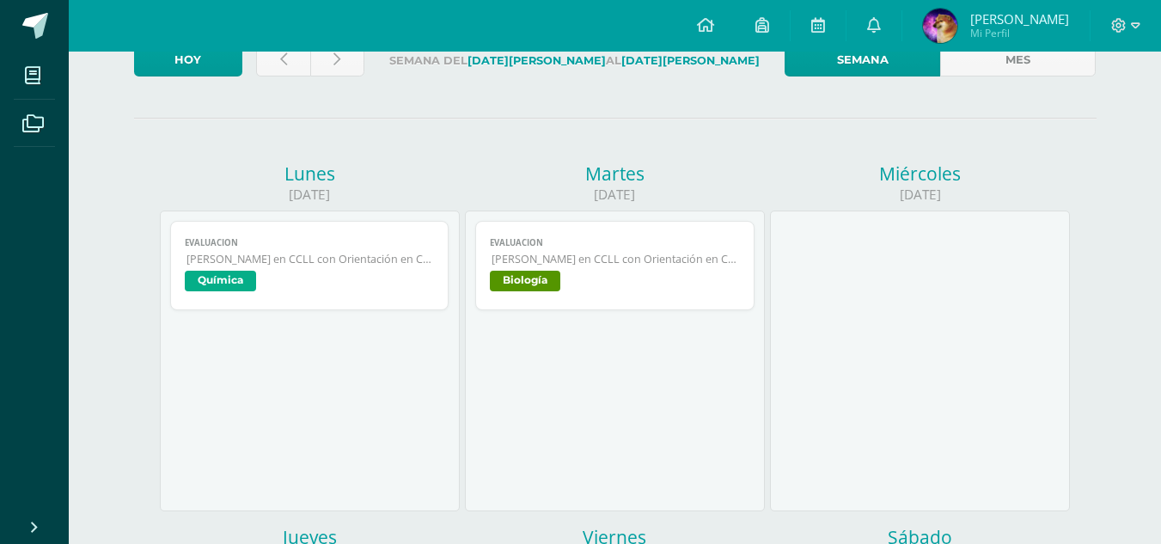
scroll to position [172, 0]
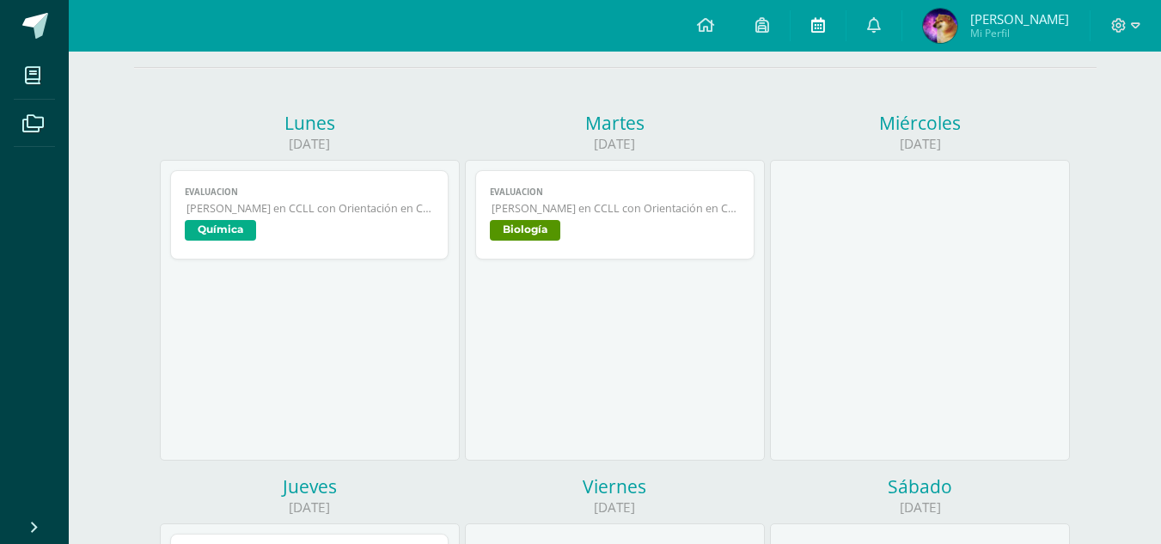
click at [812, 32] on link at bounding box center [818, 26] width 55 height 52
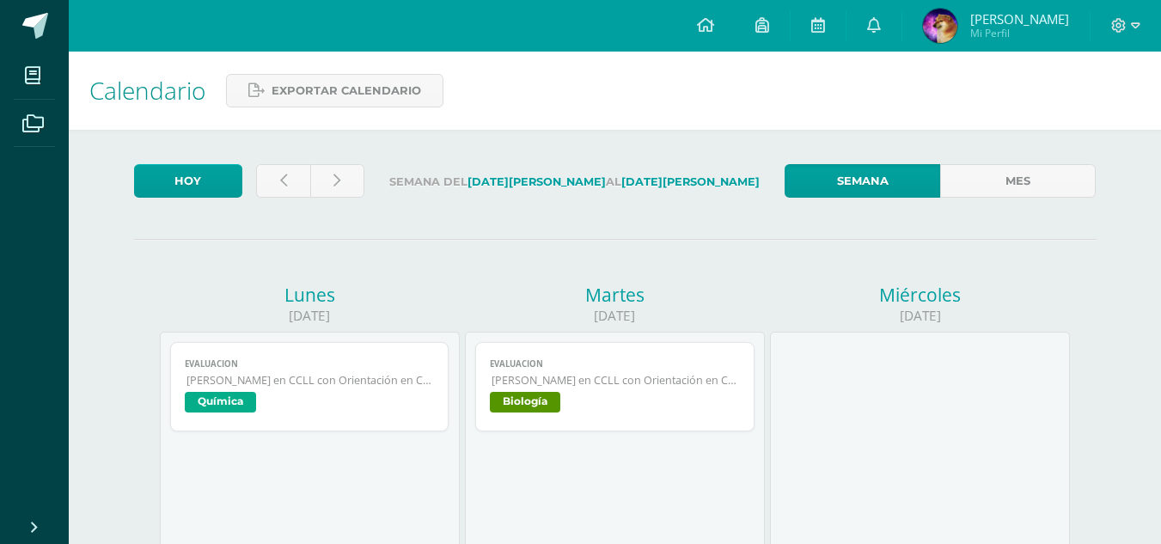
scroll to position [430, 0]
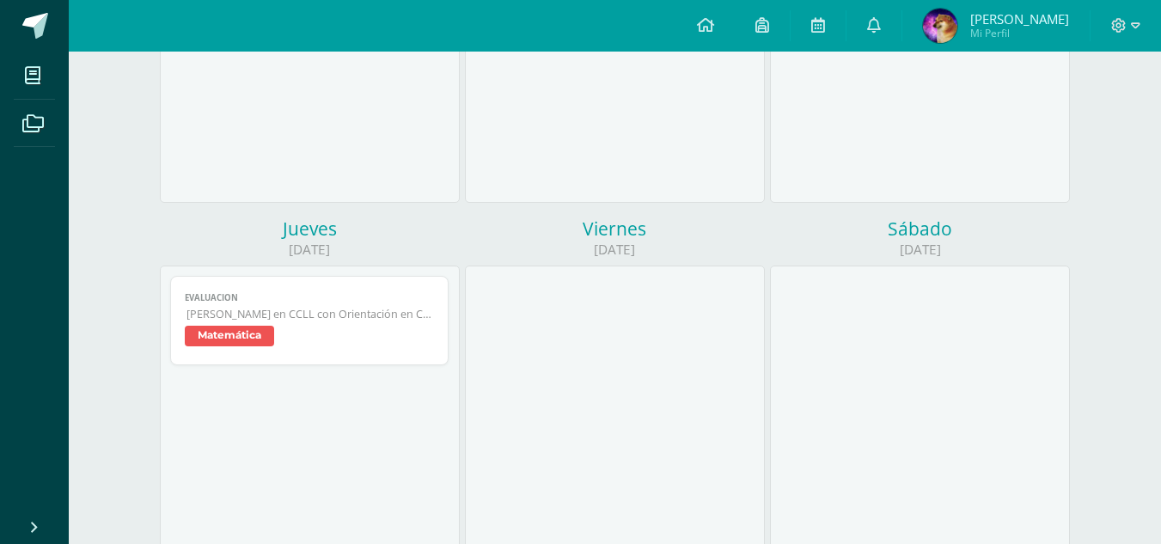
click at [301, 306] on link "Evaluacion [PERSON_NAME] en CCLL con Orientación en Computación Matemática" at bounding box center [309, 320] width 279 height 89
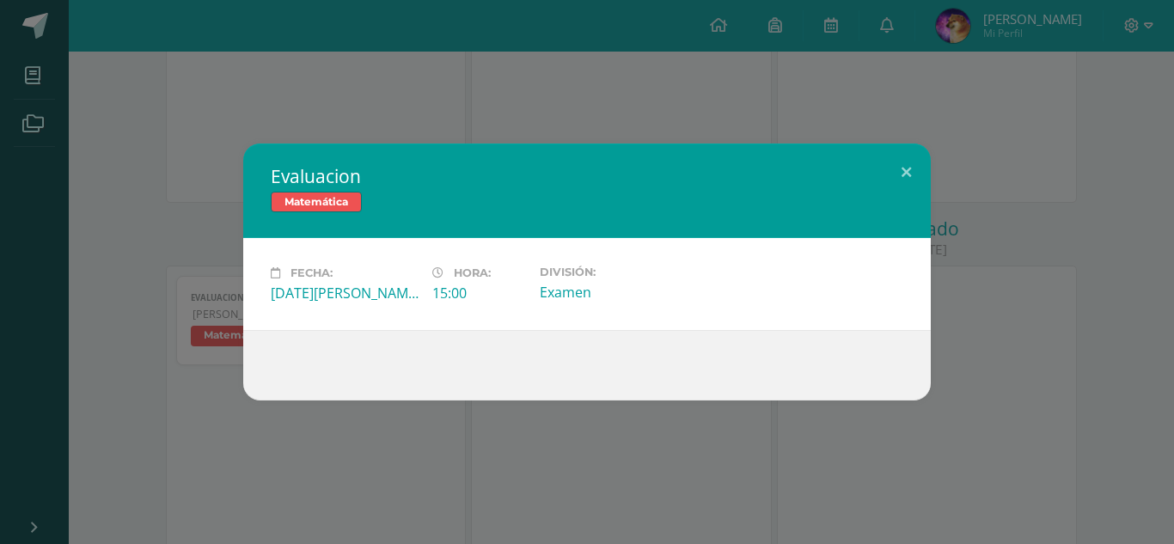
click at [970, 259] on div "Evaluacion Matemática Fecha: [DATE][PERSON_NAME] Hora: 15:00 División: Examen" at bounding box center [587, 272] width 1160 height 257
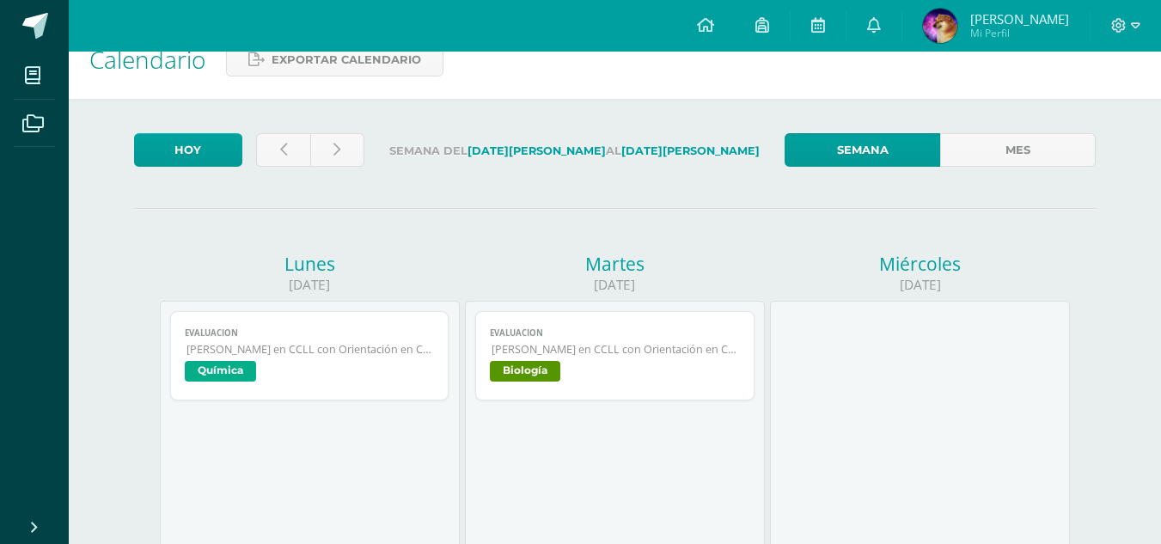
scroll to position [0, 0]
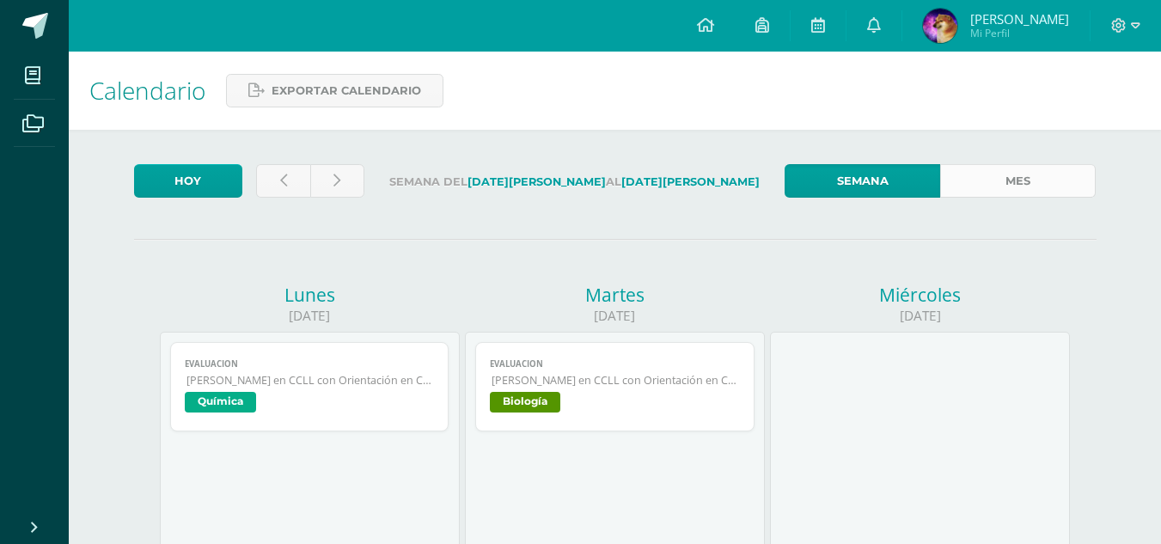
click at [973, 197] on link "Mes" at bounding box center [1018, 181] width 156 height 34
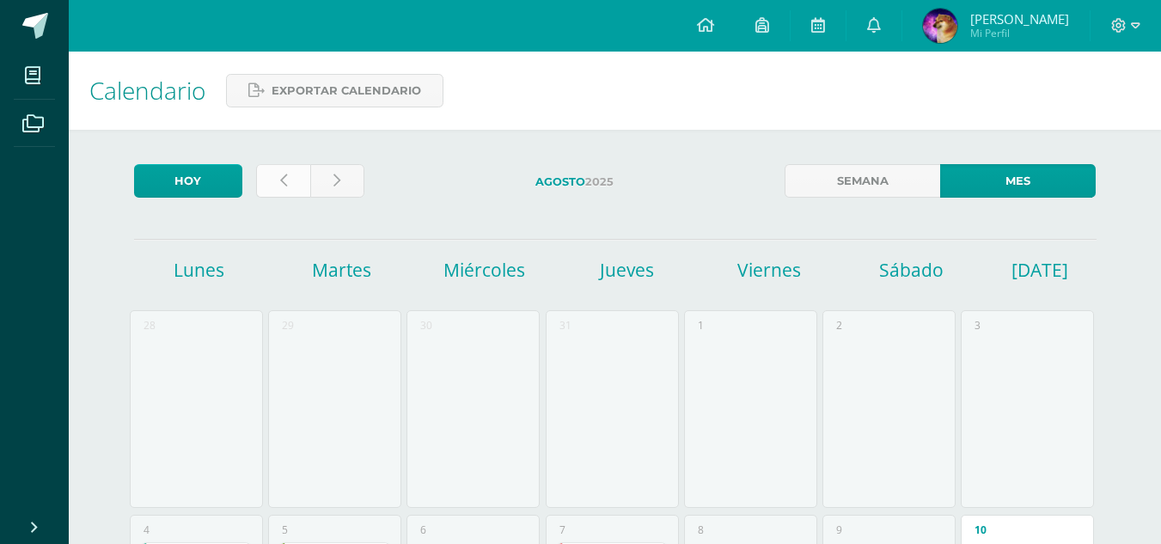
click at [291, 172] on link at bounding box center [283, 181] width 54 height 34
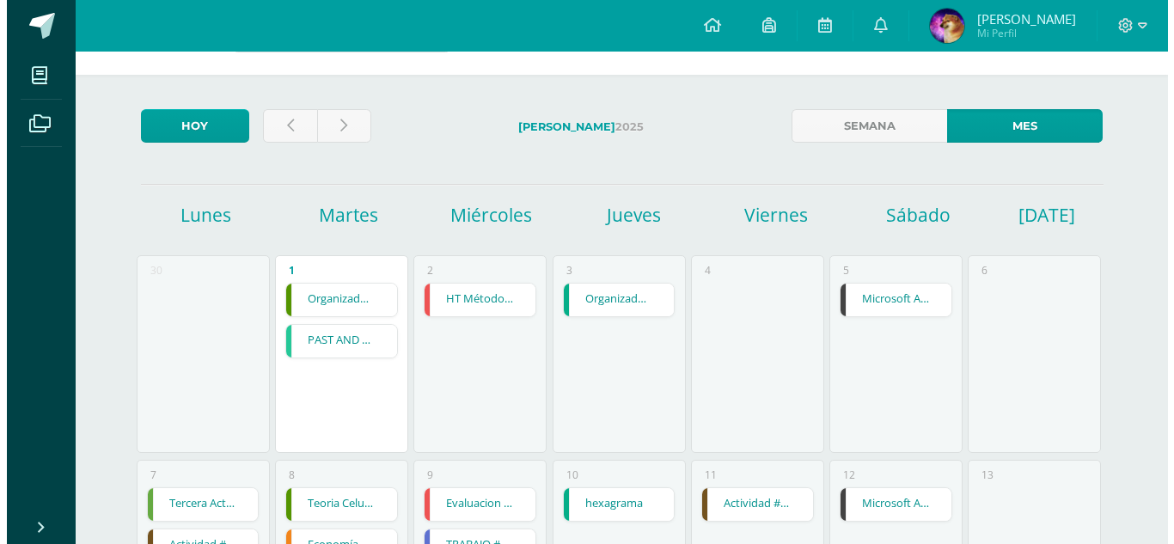
scroll to position [86, 0]
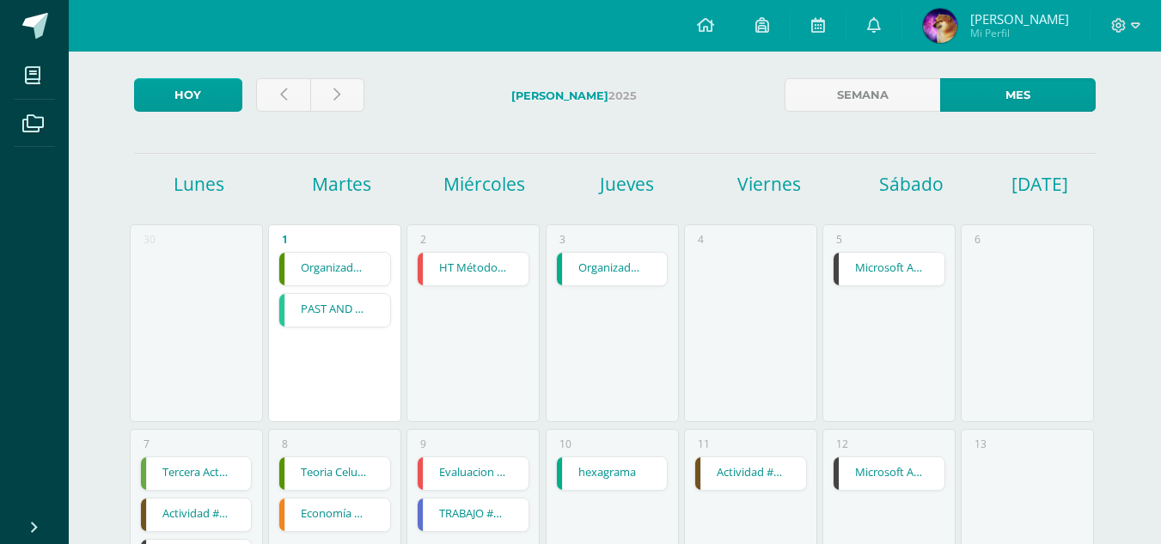
click at [470, 289] on div "2 HT Método de Sustitución e Igualación HT Método de Sustitución e Igualación M…" at bounding box center [473, 323] width 133 height 198
click at [474, 274] on link "HT Método de Sustitución e Igualación" at bounding box center [473, 269] width 111 height 33
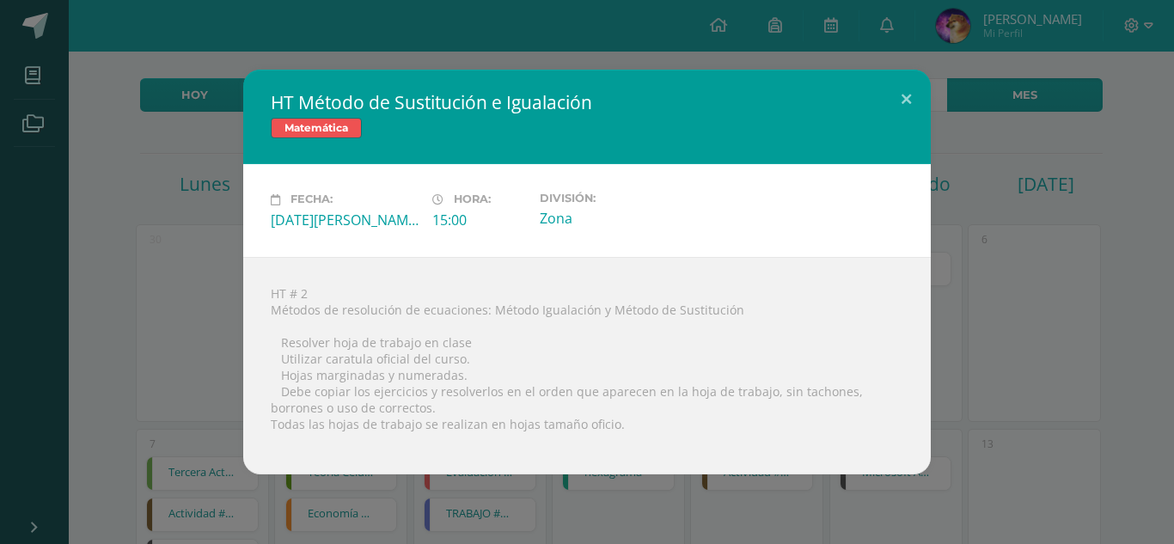
click at [1005, 260] on div "HT Método de Sustitución e Igualación Matemática Fecha: Miércoles 02 de Julio H…" at bounding box center [587, 272] width 1160 height 404
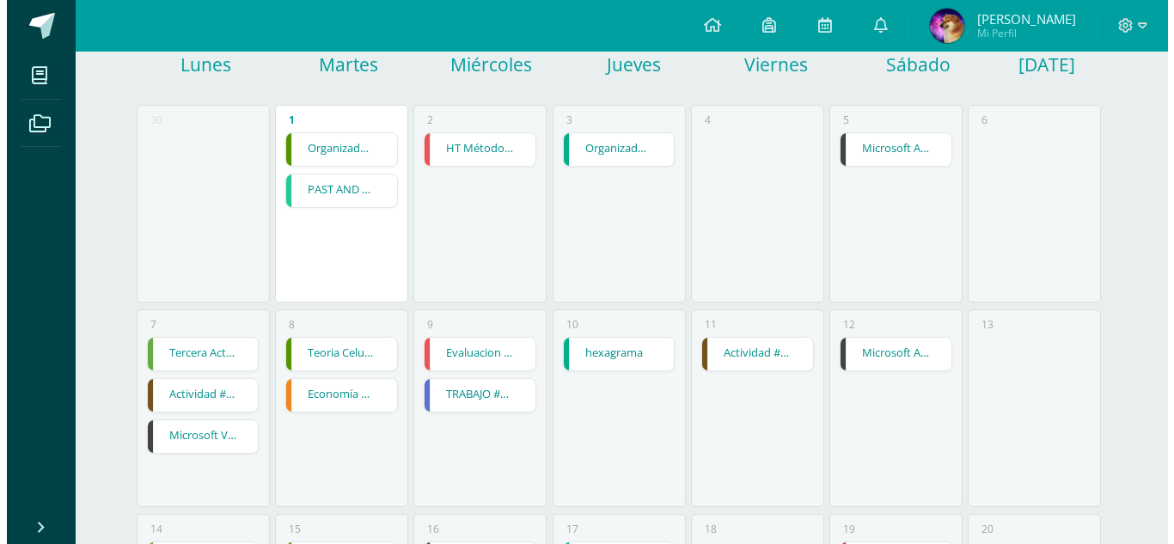
scroll to position [258, 0]
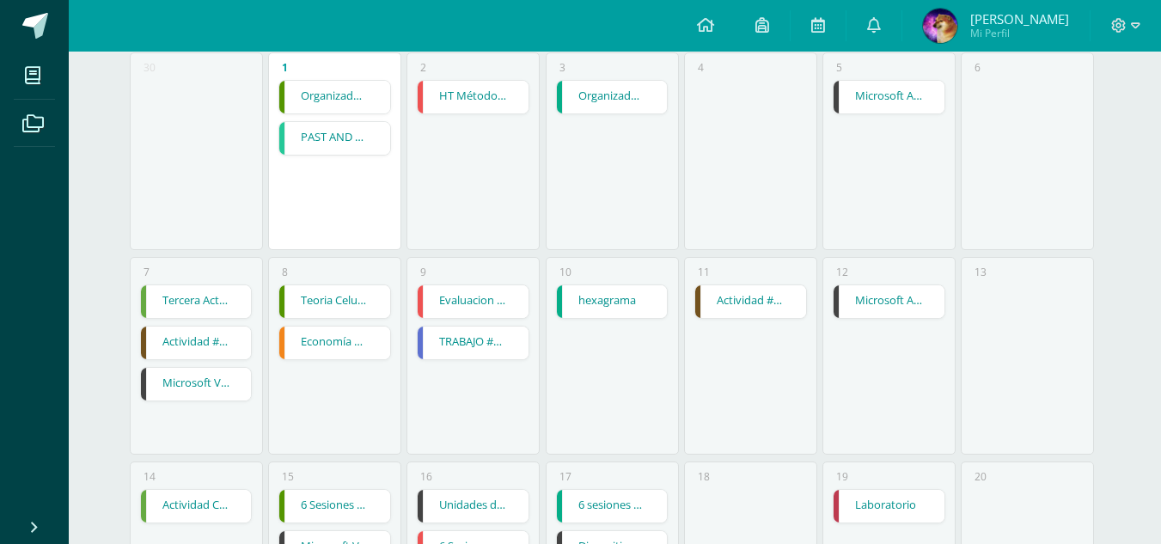
click at [496, 292] on link "Evaluacion Corta" at bounding box center [473, 301] width 111 height 33
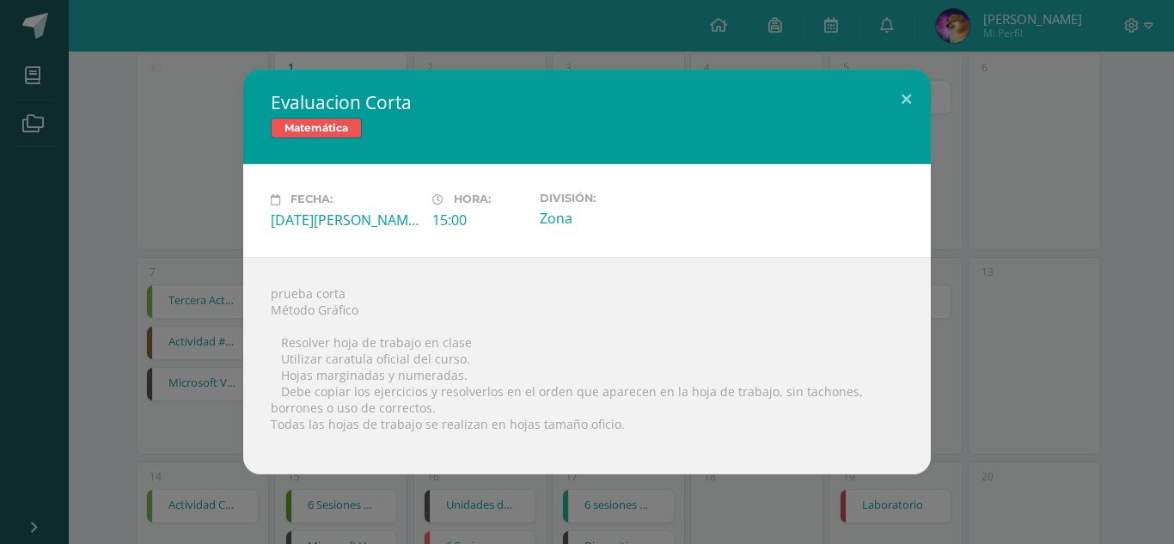
click at [1019, 254] on div "Evaluacion Corta Matemática Fecha: Miércoles 09 de Julio Hora: 15:00 División: …" at bounding box center [587, 272] width 1160 height 404
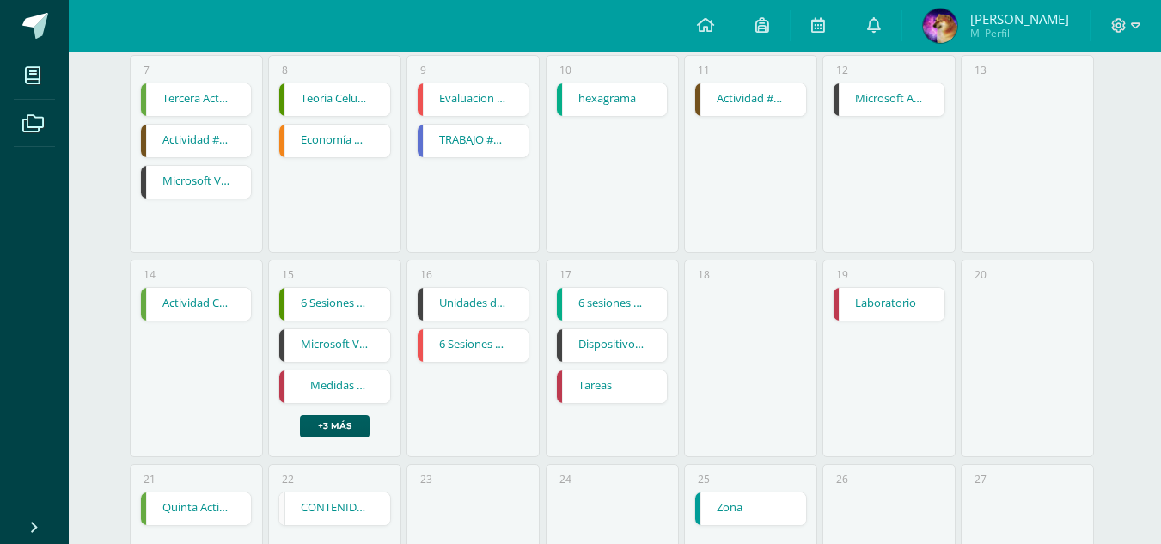
scroll to position [602, 0]
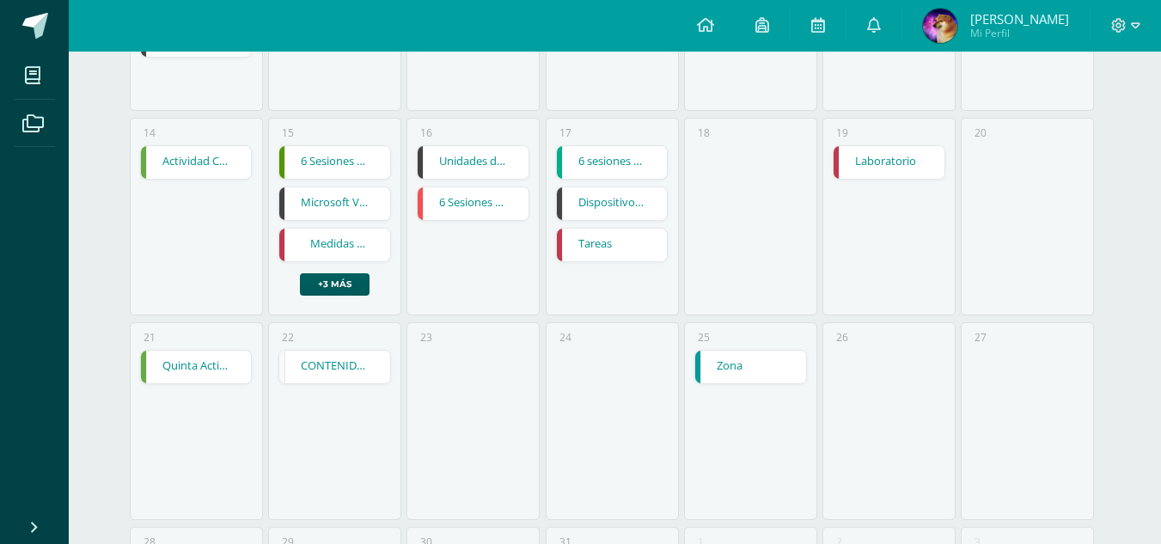
click at [498, 203] on link "6 Sesiones por la Plataforma Zoom" at bounding box center [473, 203] width 111 height 33
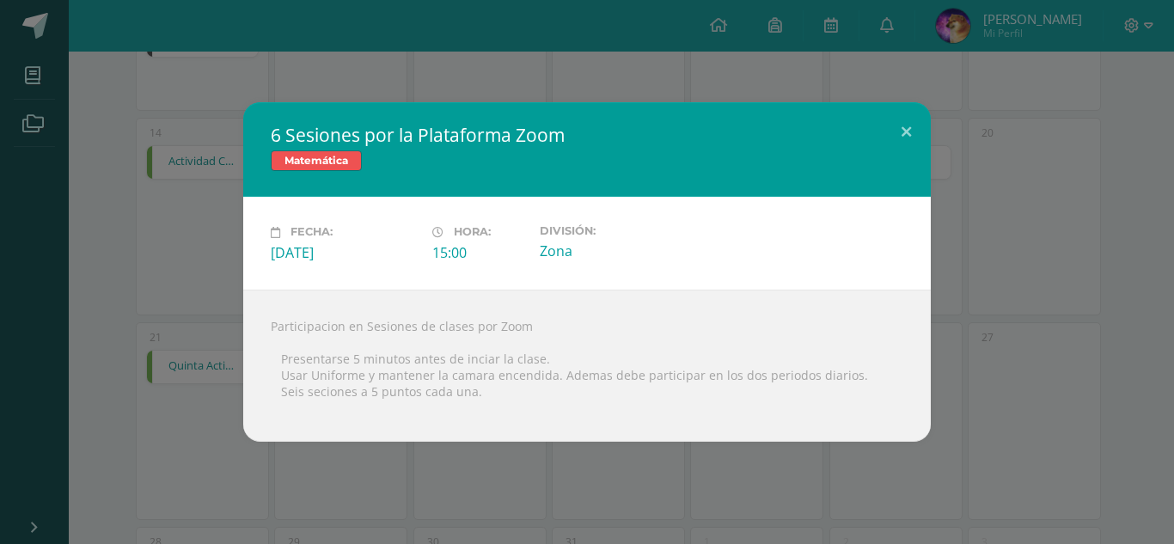
click at [938, 278] on div "6 Sesiones por la Plataforma Zoom Matemática Fecha: Miércoles 16 de Julio Hora:…" at bounding box center [587, 271] width 1160 height 339
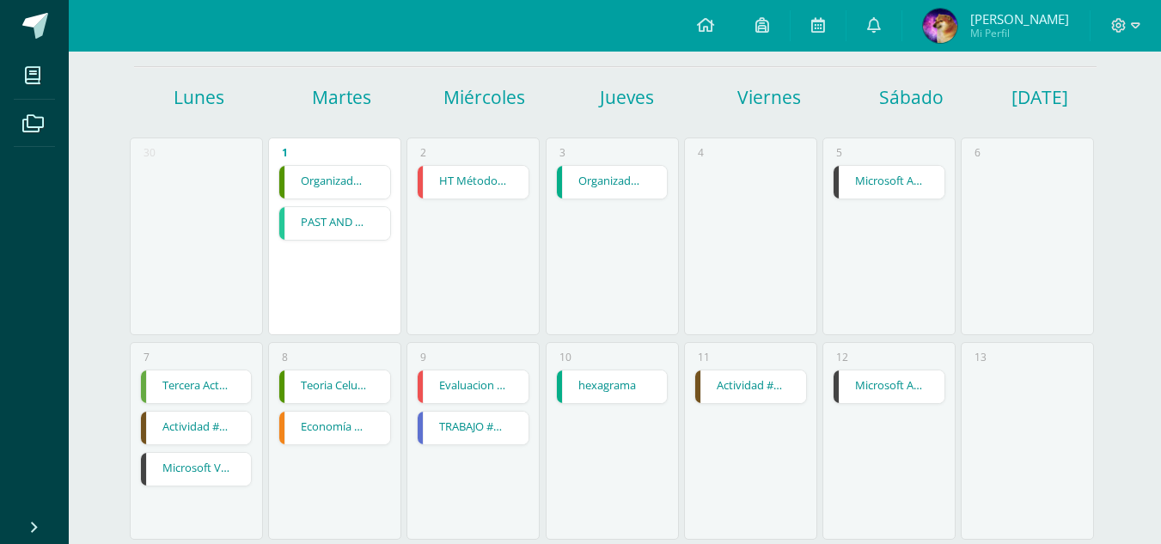
scroll to position [0, 0]
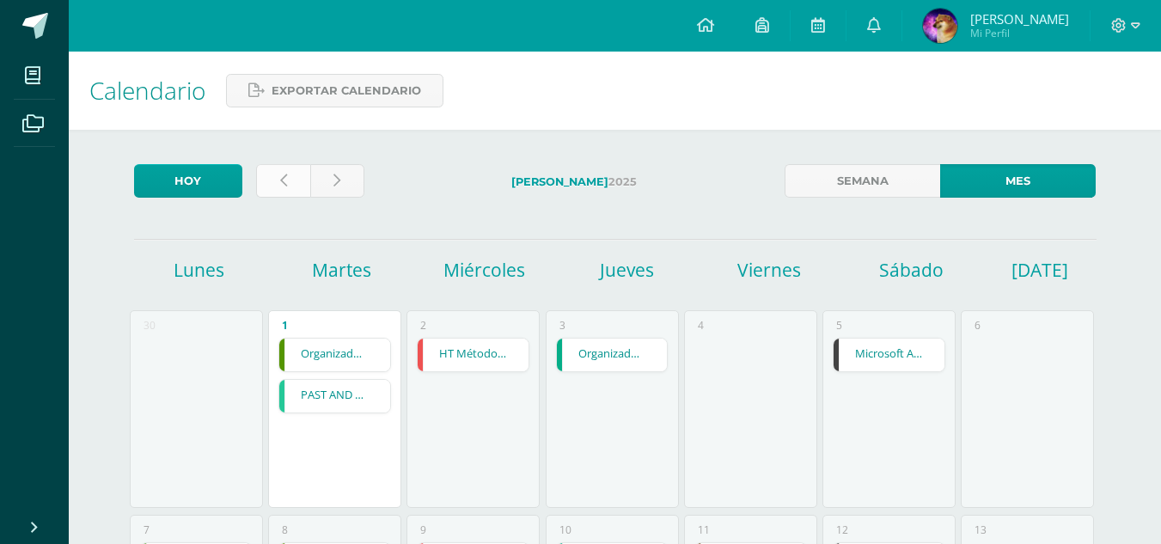
click at [285, 174] on link at bounding box center [283, 181] width 54 height 34
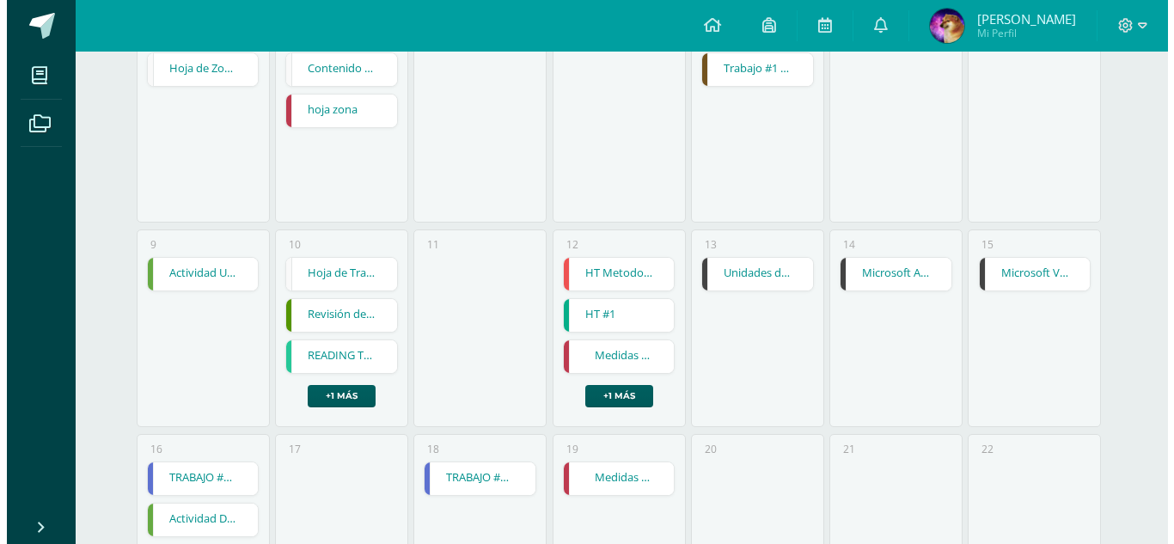
scroll to position [516, 0]
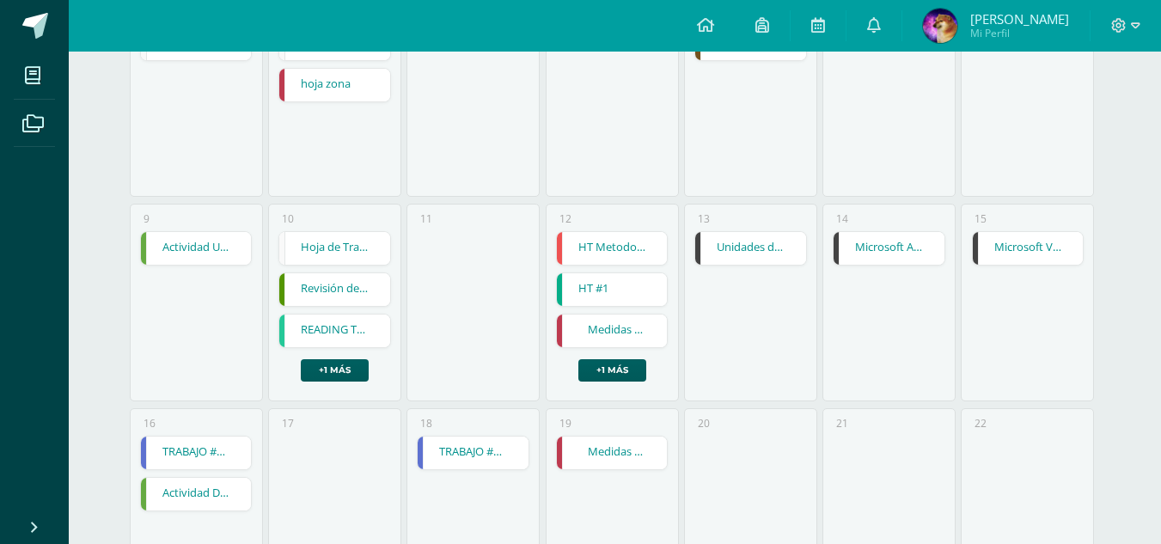
click at [593, 232] on link "HT Metodo Grafico" at bounding box center [612, 248] width 111 height 33
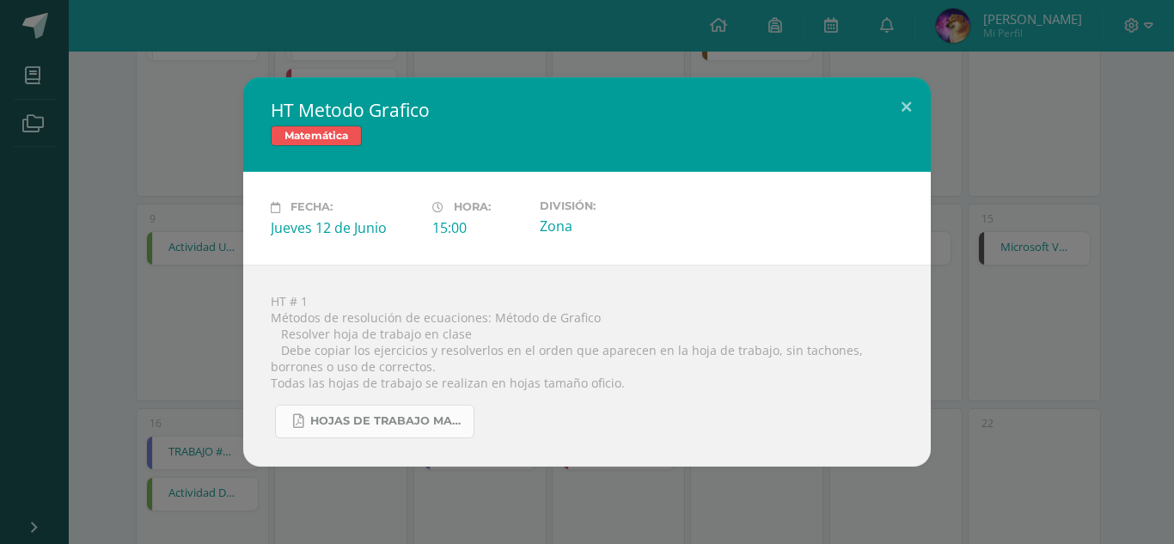
click at [430, 414] on span "hojas de trabajo Matematica 5to 2025.pdf" at bounding box center [387, 421] width 155 height 14
